Goal: Task Accomplishment & Management: Use online tool/utility

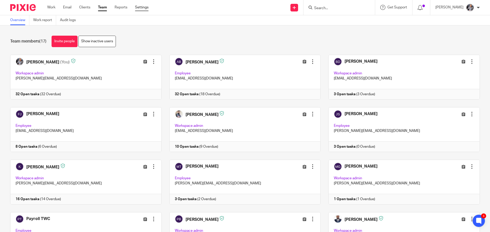
click at [137, 9] on link "Settings" at bounding box center [142, 7] width 14 height 5
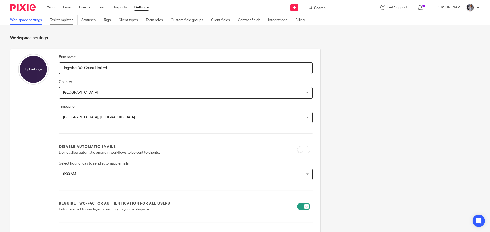
click at [64, 21] on link "Task templates" at bounding box center [64, 20] width 28 height 10
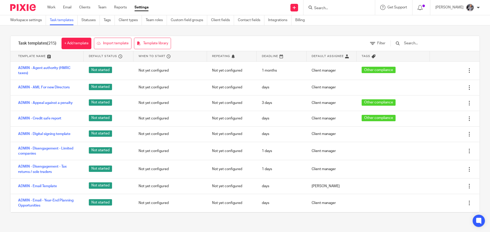
click at [438, 40] on div at bounding box center [428, 43] width 86 height 15
click at [428, 43] on input "text" at bounding box center [432, 44] width 59 height 6
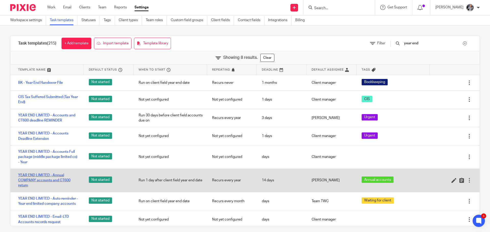
type input "year end"
click at [40, 182] on link "YEAR END LIMITED - Annual COMPANY accounts and CT600 return" at bounding box center [48, 181] width 60 height 16
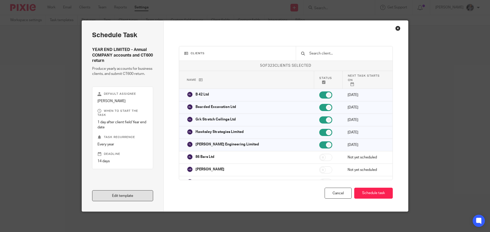
click at [110, 201] on link "Edit template" at bounding box center [122, 195] width 61 height 11
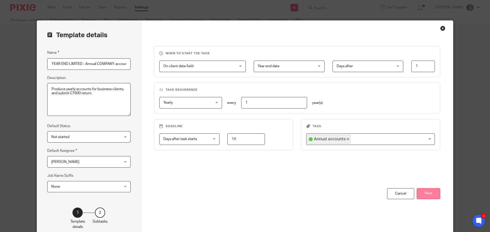
click at [433, 196] on button "Next" at bounding box center [427, 193] width 23 height 11
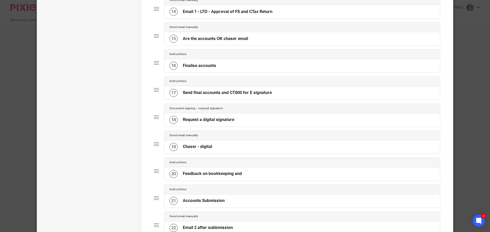
scroll to position [433, 0]
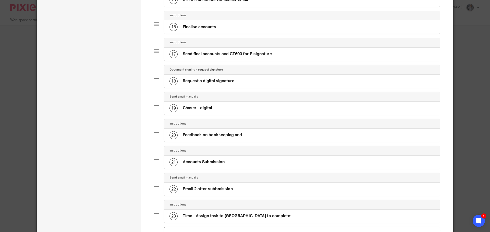
click at [205, 138] on h4 "Feedback on bookkeeping and" at bounding box center [212, 135] width 59 height 5
